Goal: Transaction & Acquisition: Purchase product/service

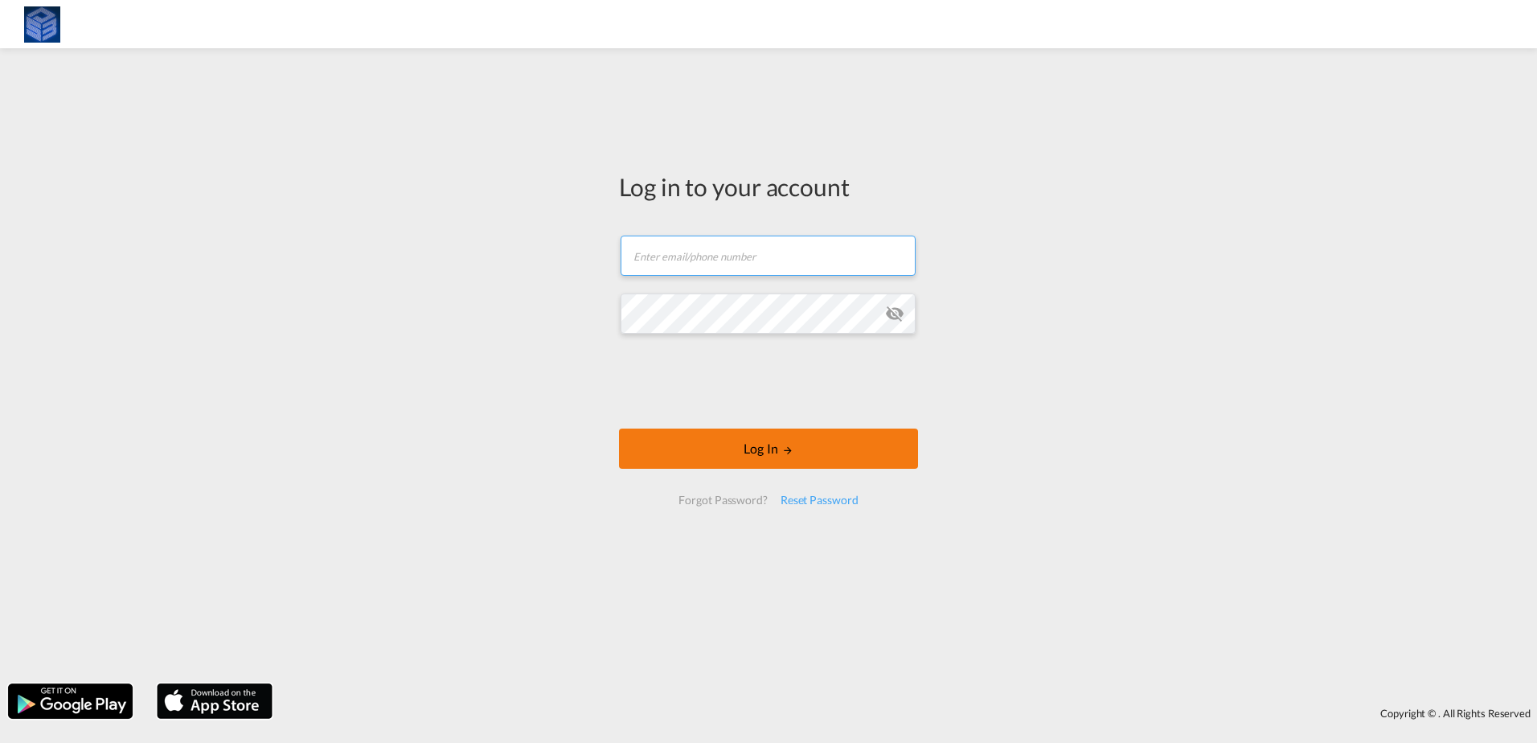
type input "[EMAIL_ADDRESS][DOMAIN_NAME]"
click at [730, 449] on button "Log In" at bounding box center [768, 449] width 299 height 40
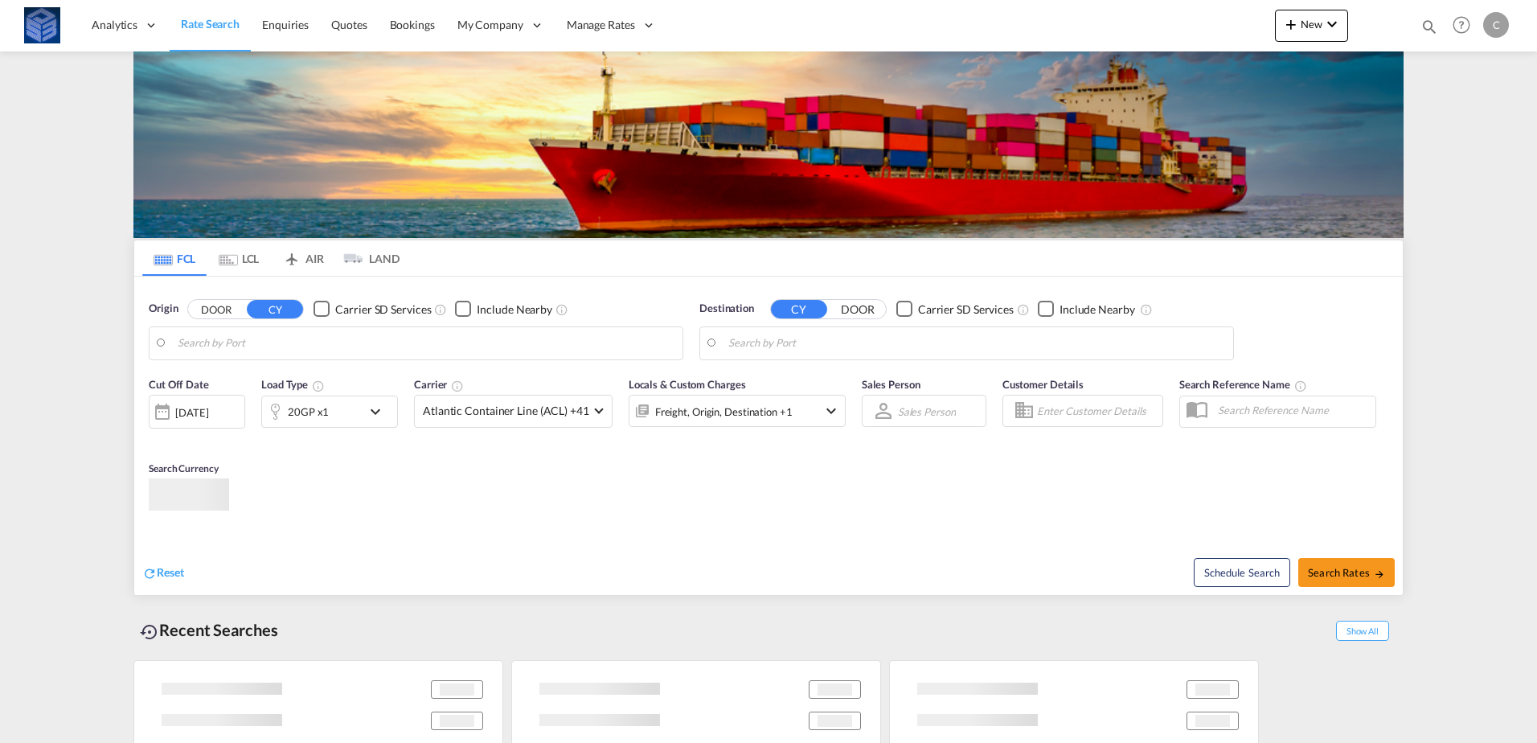
type input "[GEOGRAPHIC_DATA], [GEOGRAPHIC_DATA]"
type input "Tanger Med, MAPTM"
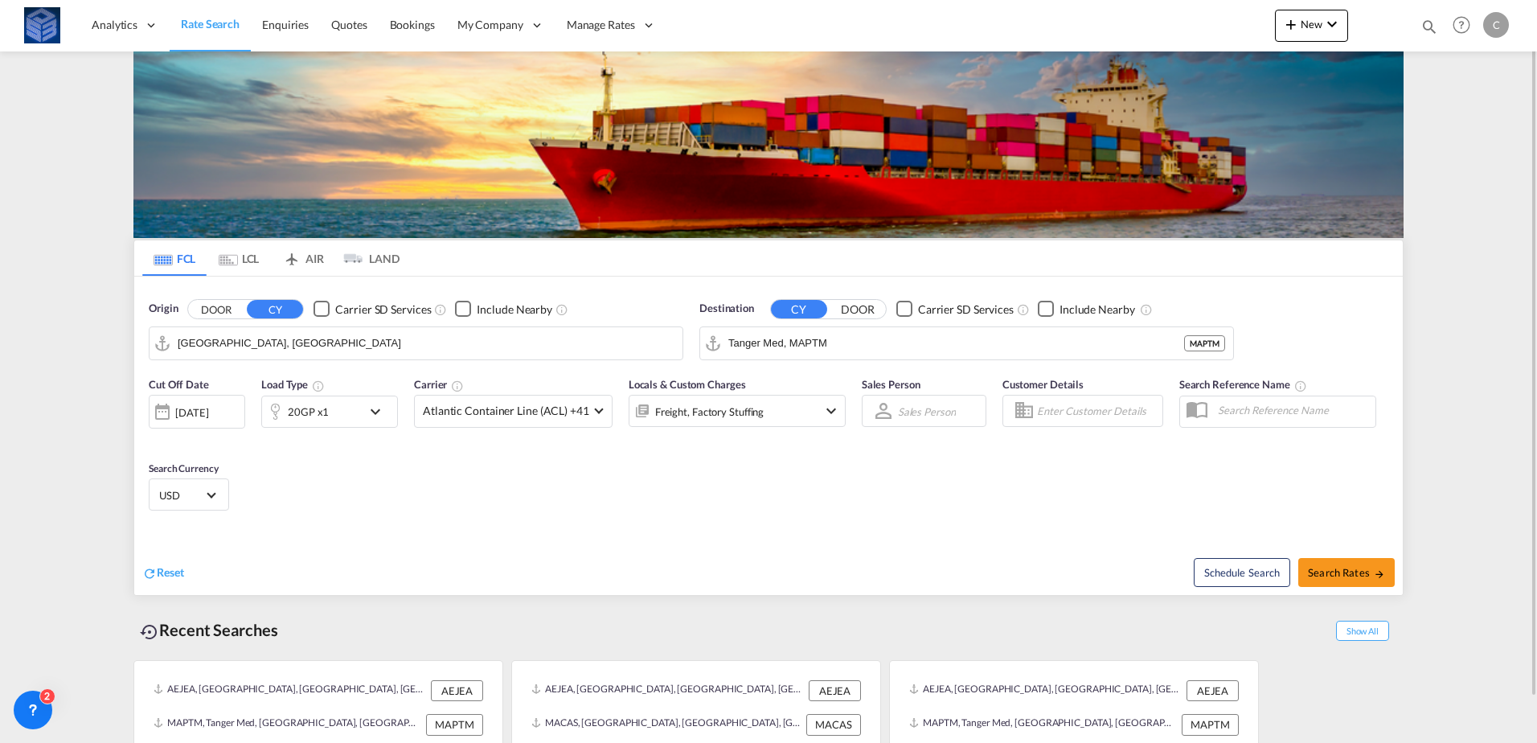
click at [535, 358] on md-autocomplete-wrap "[GEOGRAPHIC_DATA], [GEOGRAPHIC_DATA]" at bounding box center [426, 347] width 497 height 32
click at [530, 344] on input "[GEOGRAPHIC_DATA], [GEOGRAPHIC_DATA]" at bounding box center [426, 343] width 497 height 24
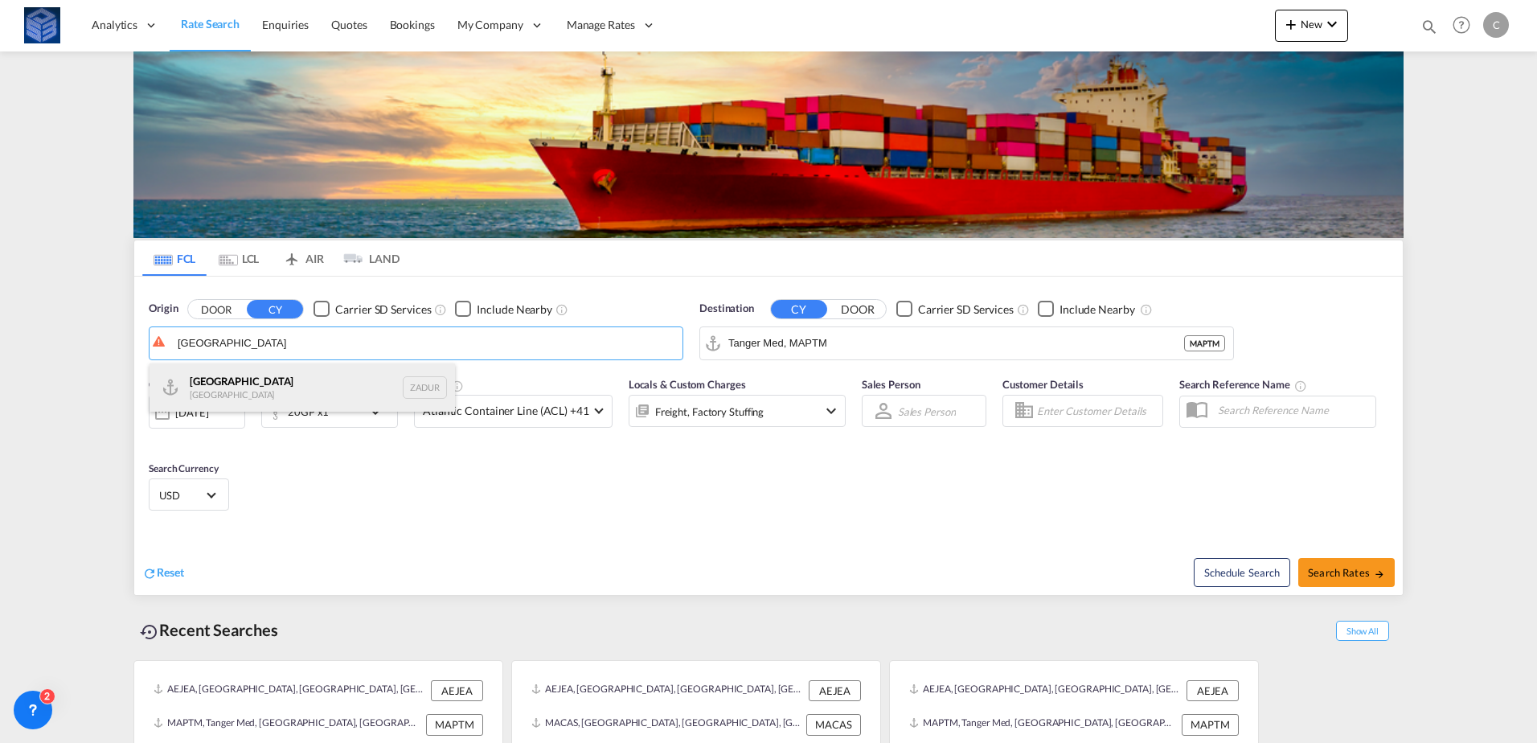
click at [281, 388] on div "[GEOGRAPHIC_DATA] [GEOGRAPHIC_DATA] ZADUR" at bounding box center [303, 387] width 306 height 48
type input "[GEOGRAPHIC_DATA], ZADUR"
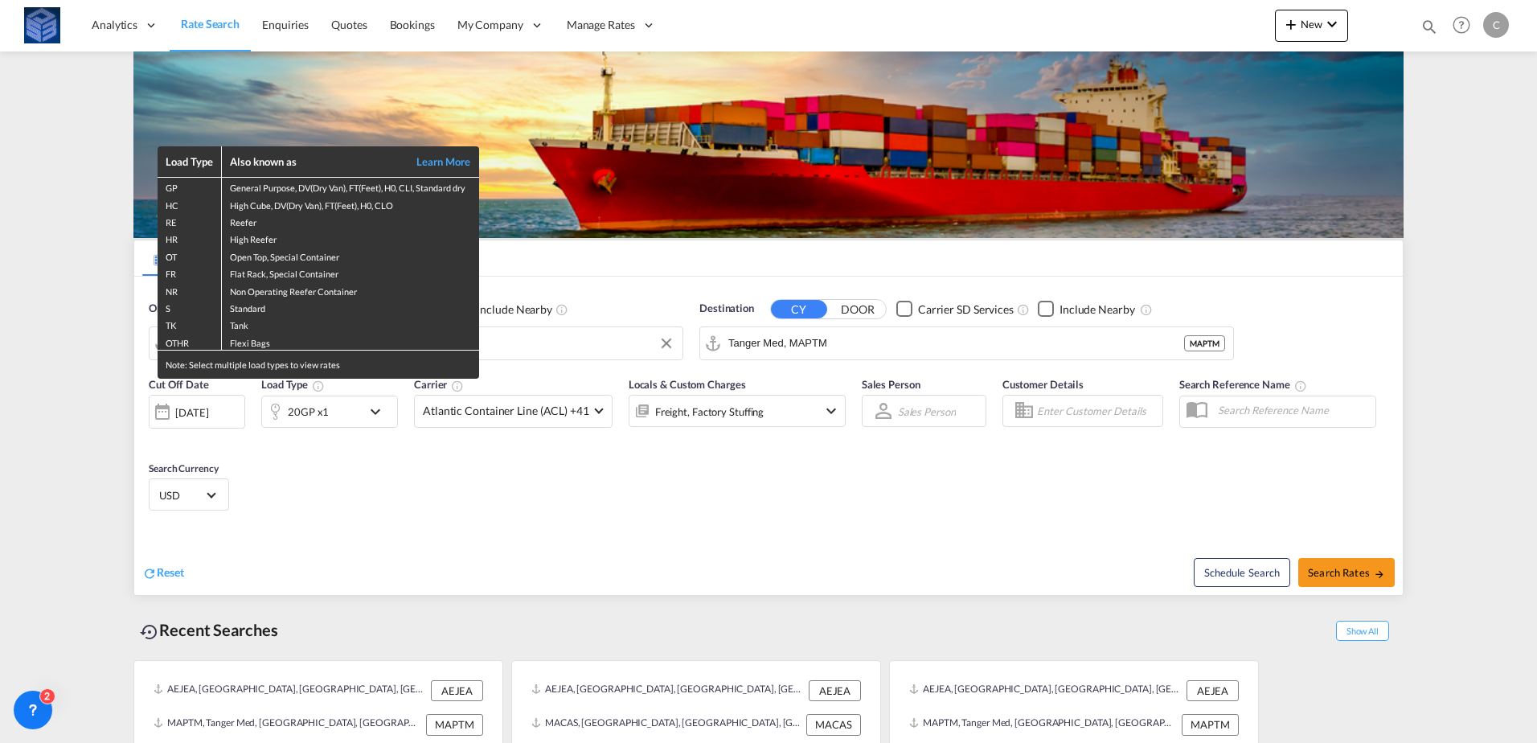
click at [873, 352] on div "Load Type Also known as Learn More GP General Purpose, DV(Dry Van), FT(Feet), H…" at bounding box center [768, 371] width 1537 height 743
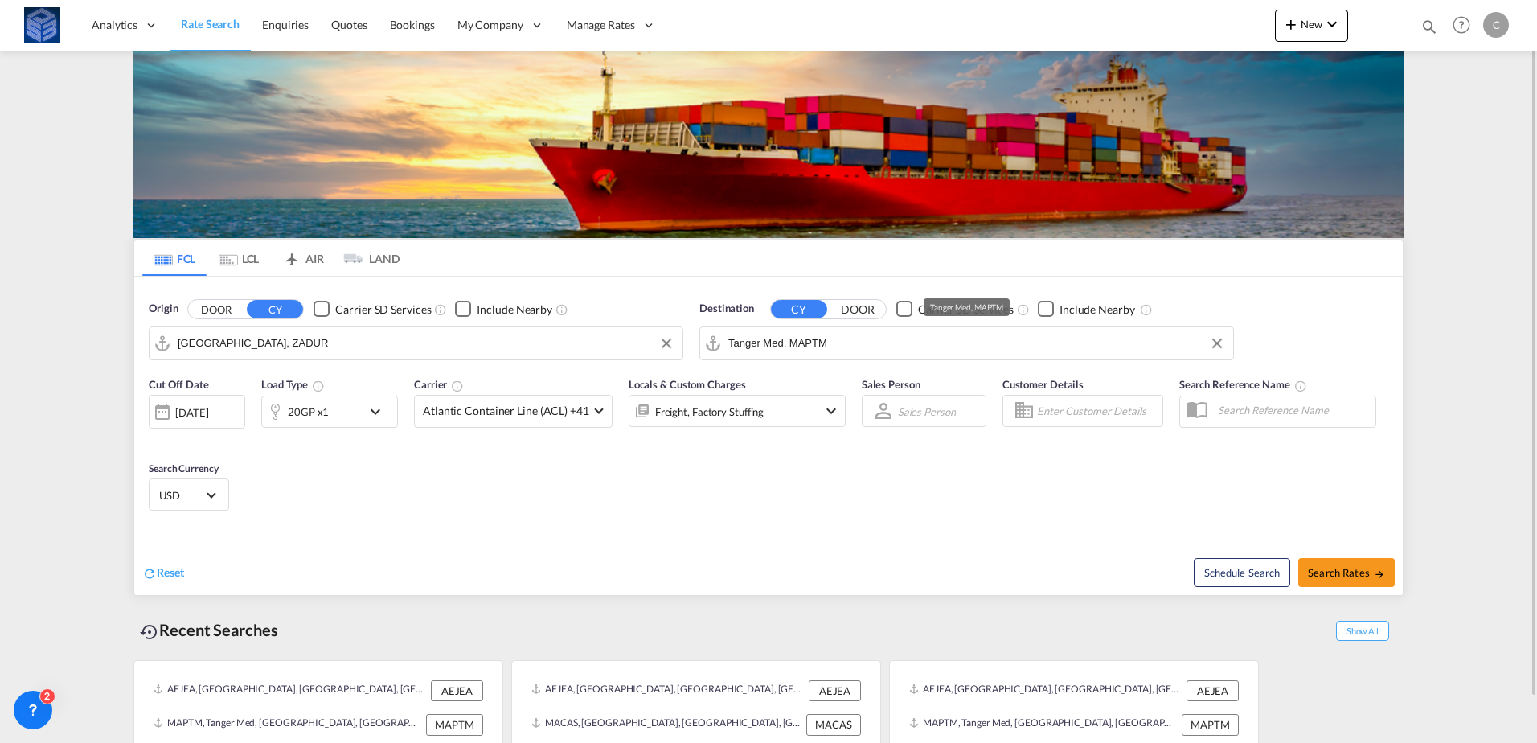
click at [871, 350] on input "Tanger Med, MAPTM" at bounding box center [976, 343] width 497 height 24
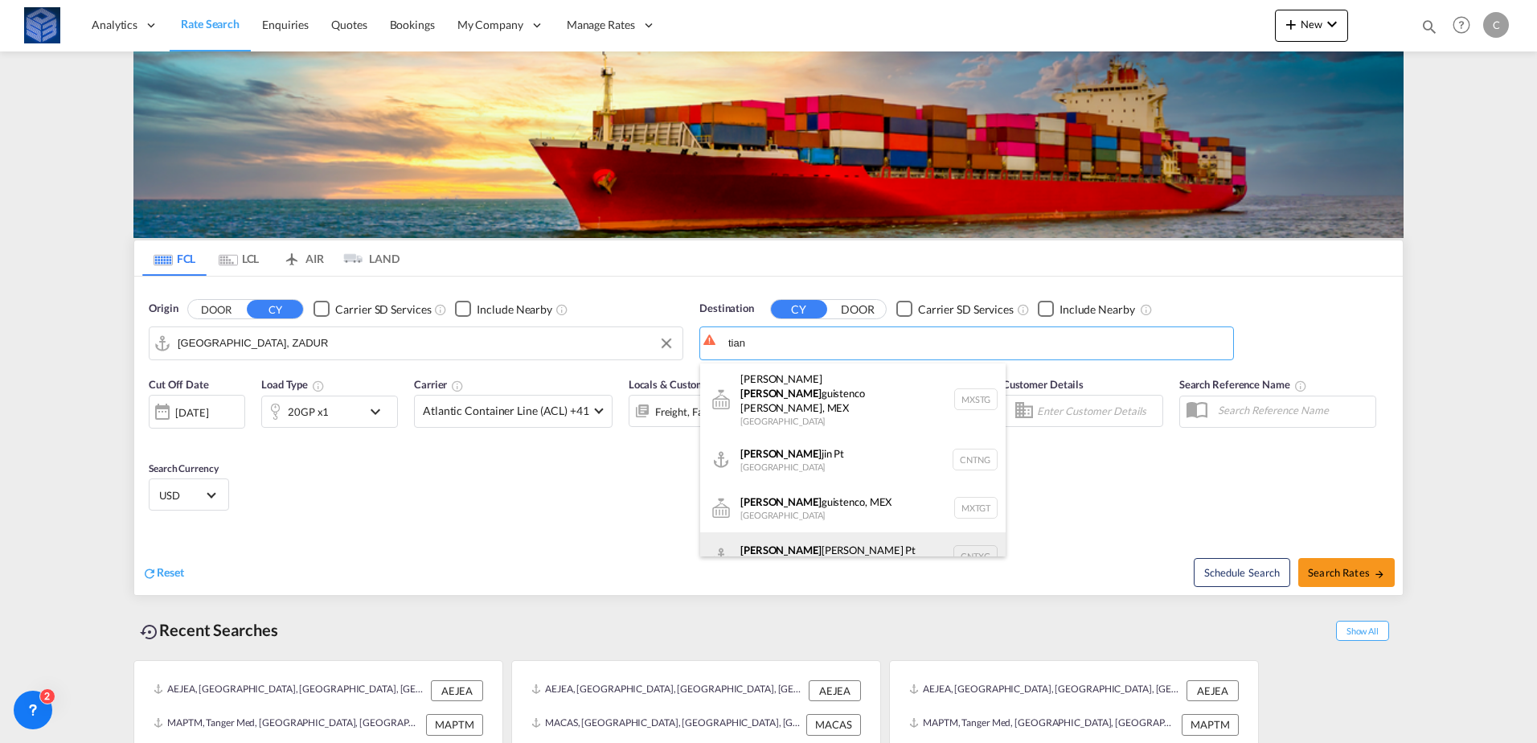
click at [830, 532] on div "[PERSON_NAME] Pt China CNTXG" at bounding box center [853, 556] width 306 height 48
type input "Tianjin Xingang Pt, CNTXG"
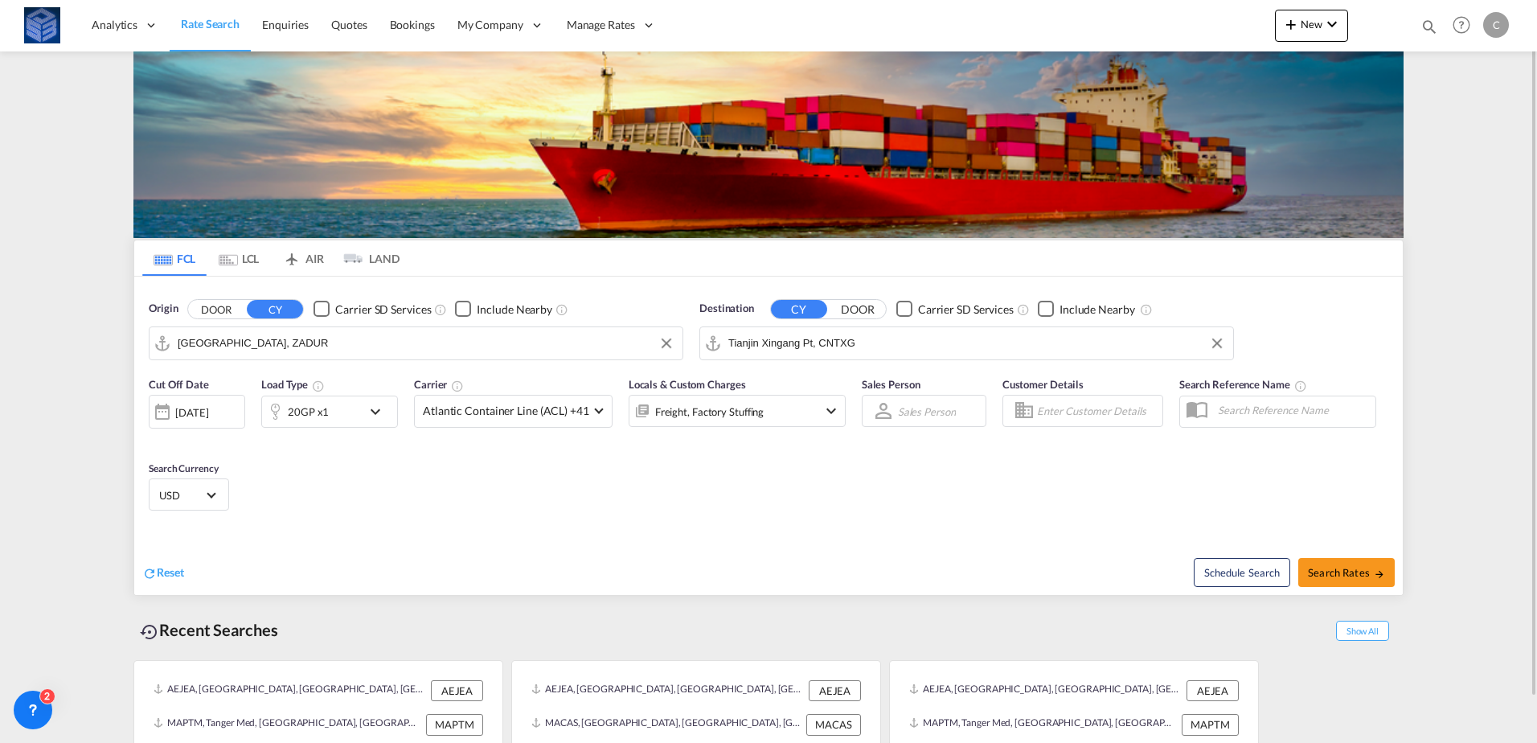
click at [345, 411] on div "20GP x1" at bounding box center [312, 412] width 100 height 32
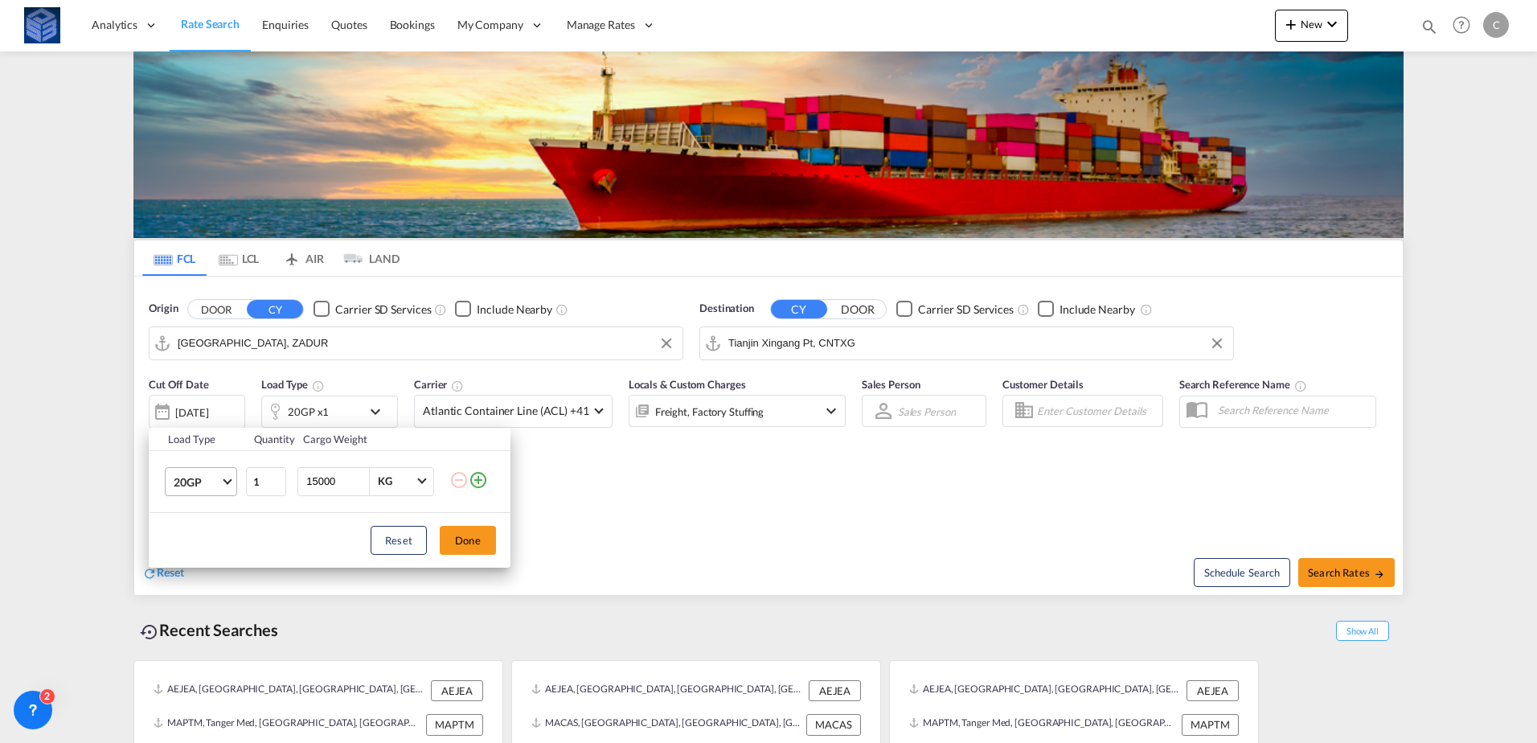
click at [182, 487] on span "20GP" at bounding box center [197, 482] width 47 height 16
click at [199, 547] on md-option "40HC" at bounding box center [215, 558] width 109 height 39
click at [473, 541] on button "Done" at bounding box center [468, 540] width 56 height 29
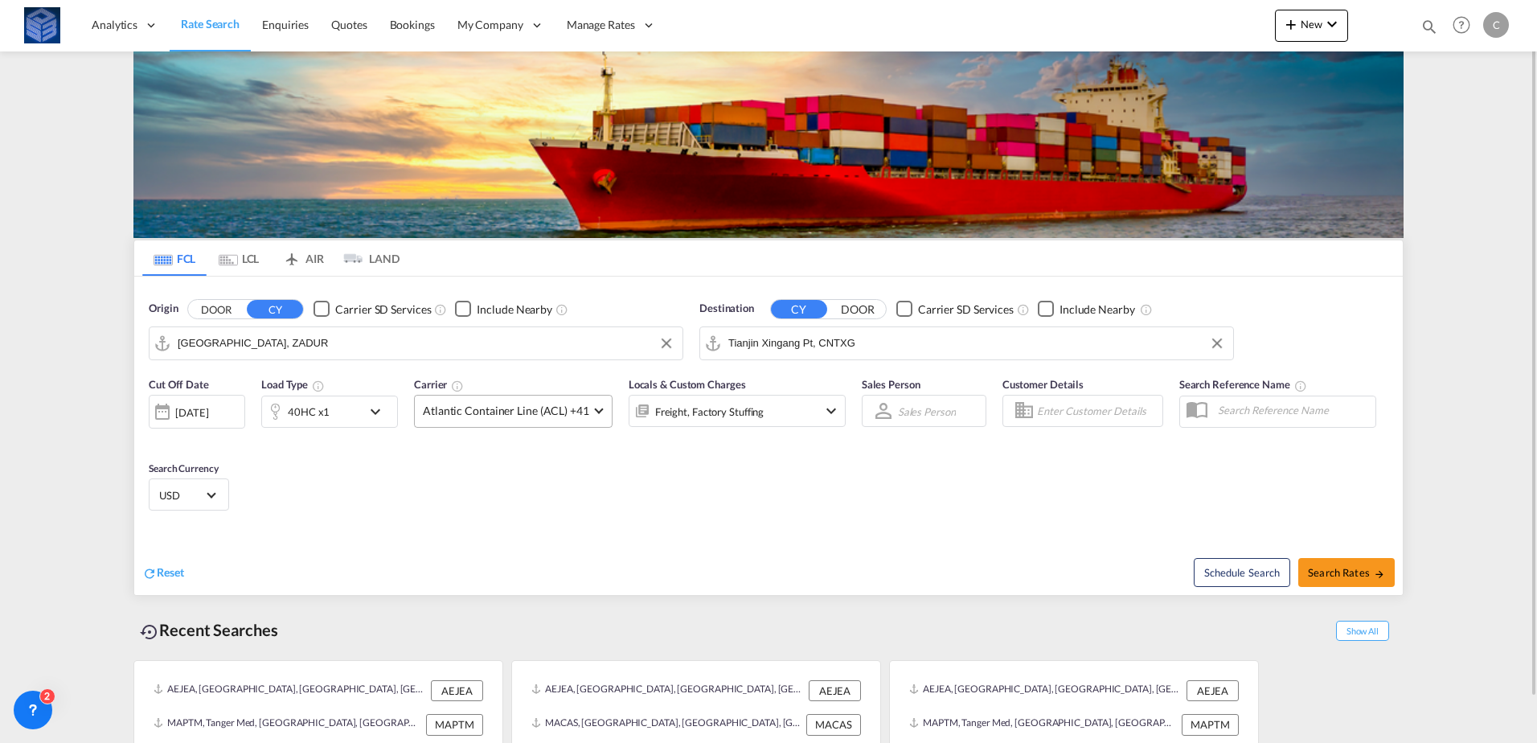
click at [527, 404] on span "Atlantic Container Line (ACL) +41" at bounding box center [506, 411] width 166 height 16
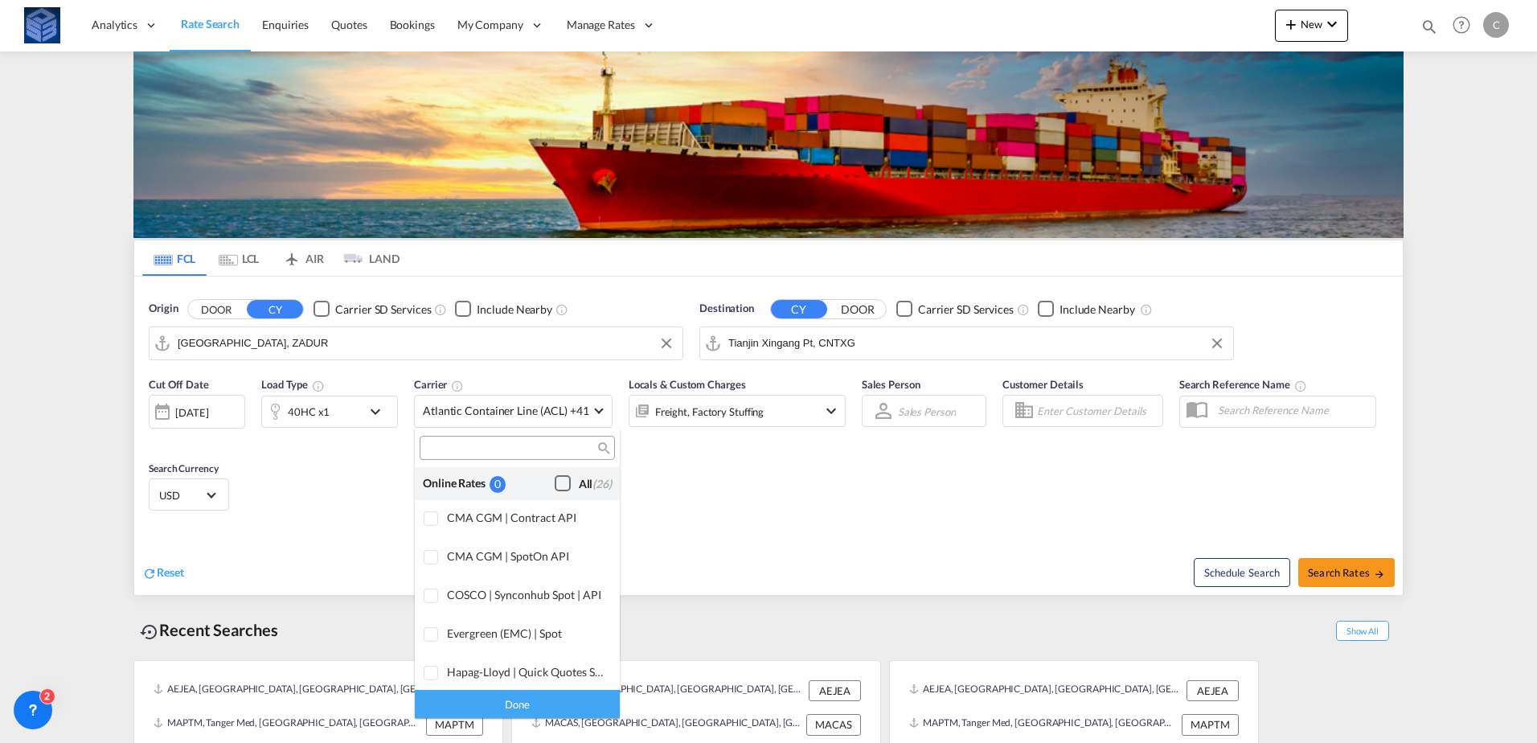
click at [555, 482] on div "Checkbox No Ink" at bounding box center [563, 483] width 16 height 16
click at [542, 696] on div "Done" at bounding box center [517, 704] width 205 height 28
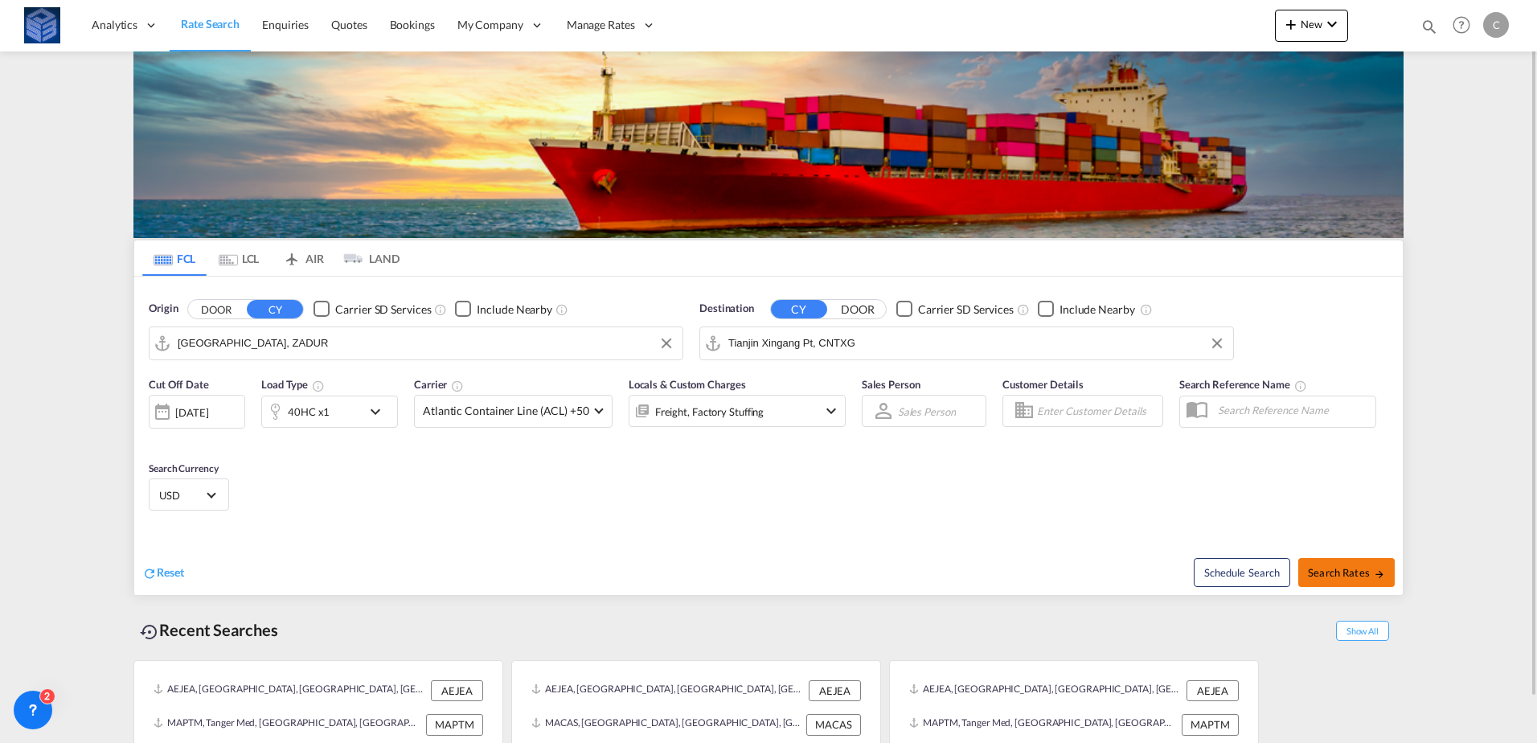
click at [1345, 573] on span "Search Rates" at bounding box center [1346, 572] width 77 height 13
type input "ZADUR to CNTXG / [DATE]"
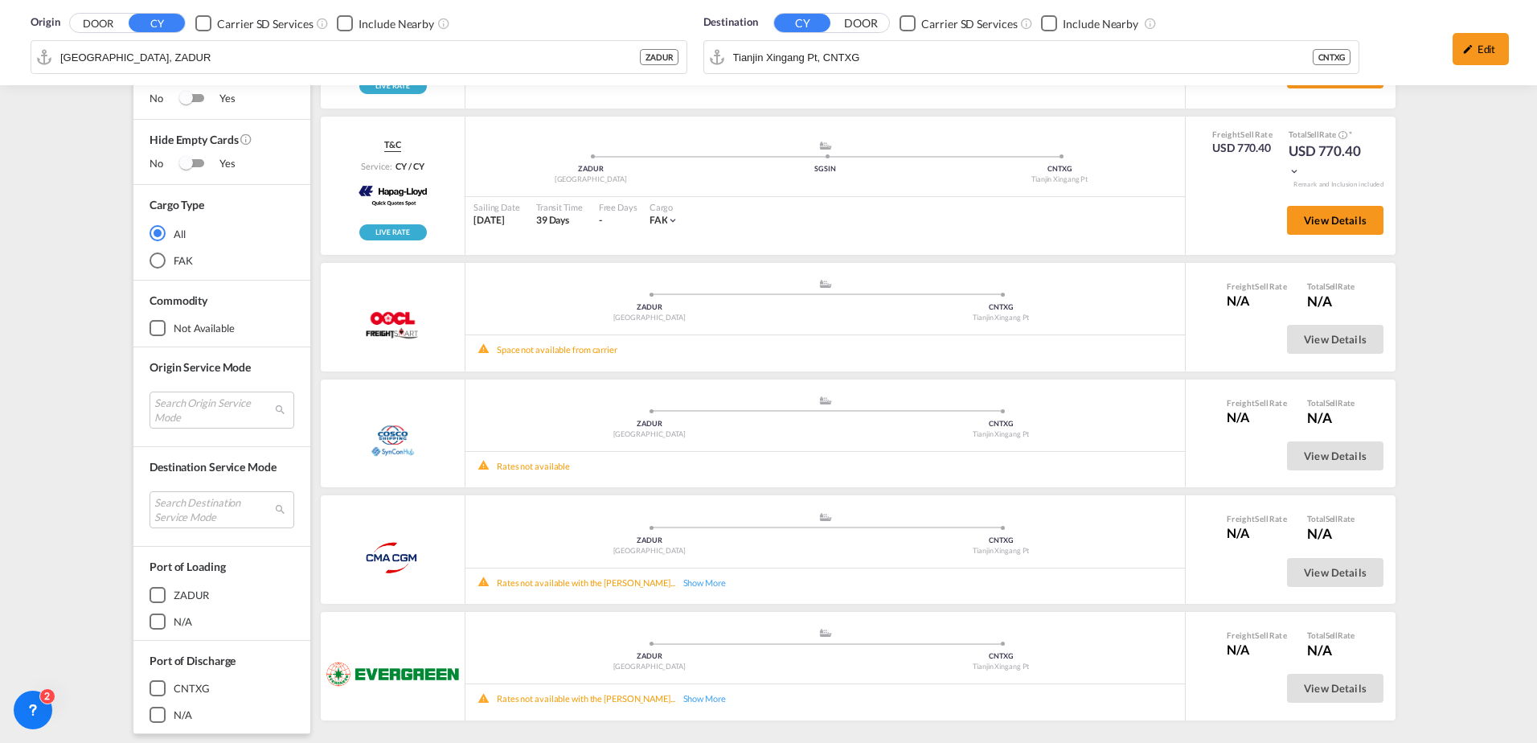
scroll to position [35, 0]
